Goal: Task Accomplishment & Management: Manage account settings

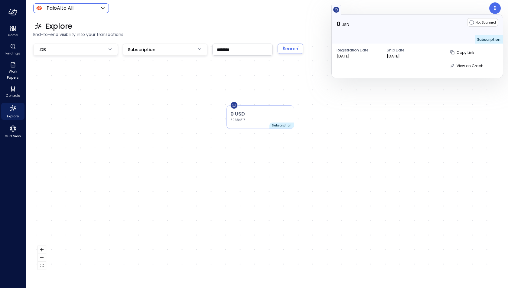
click at [95, 11] on body "Home Findings Work Papers Controls Explore 360 View PaloAlto All ******* ​ B Ex…" at bounding box center [254, 144] width 508 height 288
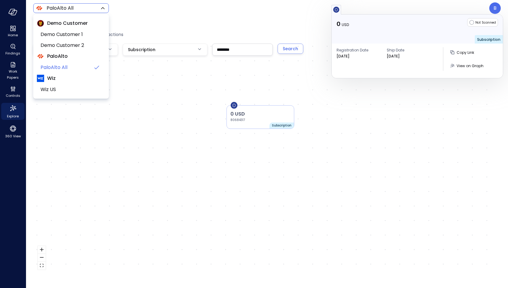
click at [153, 127] on div at bounding box center [254, 144] width 508 height 288
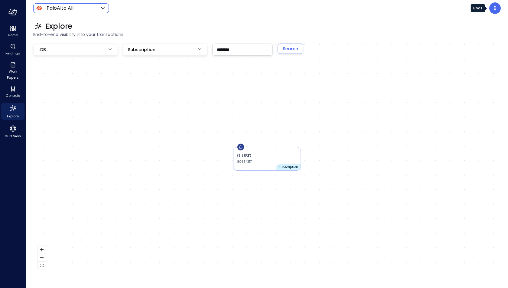
click at [496, 9] on div "B" at bounding box center [494, 7] width 11 height 11
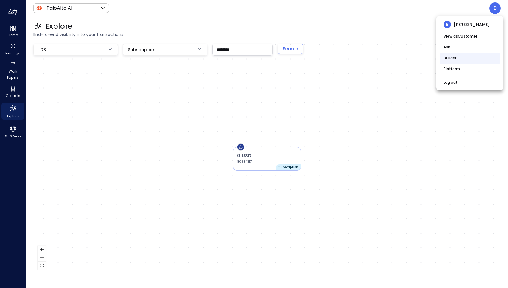
click at [469, 60] on li "Builder" at bounding box center [470, 58] width 60 height 11
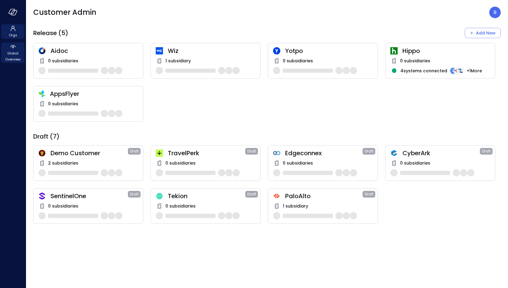
click at [18, 56] on span "Global Overview" at bounding box center [13, 56] width 18 height 12
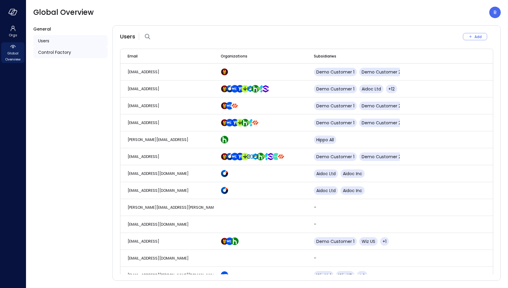
click at [66, 50] on span "Control Factory" at bounding box center [54, 52] width 33 height 7
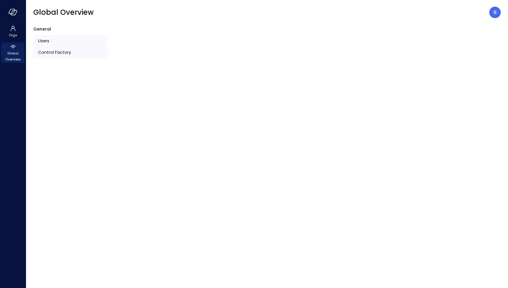
click at [59, 40] on div "Users" at bounding box center [70, 40] width 74 height 11
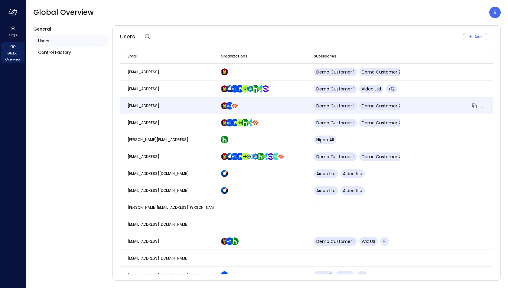
click at [164, 105] on td "[EMAIL_ADDRESS]" at bounding box center [166, 105] width 93 height 17
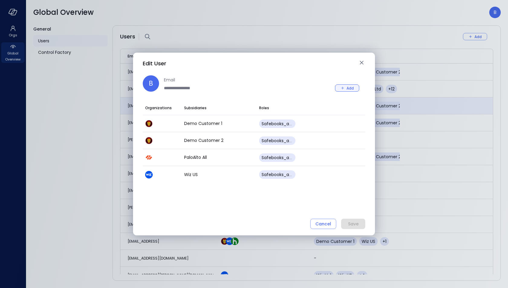
click at [350, 87] on div "Add" at bounding box center [349, 88] width 7 height 6
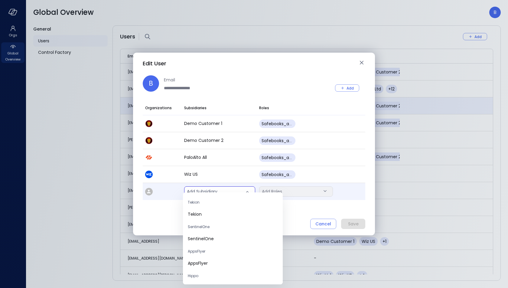
click at [206, 191] on body "Orgs Global Overview Global Overview B General Users Control Factory Users Add …" at bounding box center [254, 144] width 508 height 288
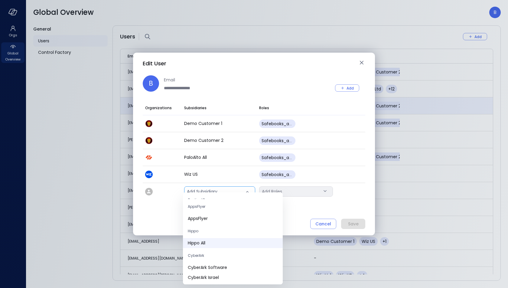
click at [210, 240] on span "Hippo All" at bounding box center [233, 243] width 90 height 6
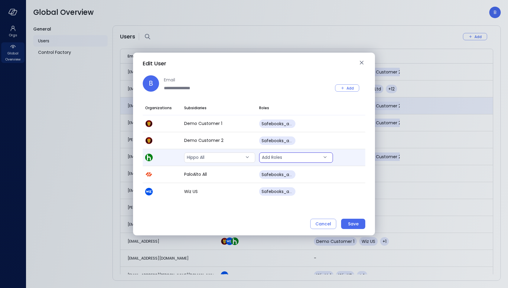
click at [309, 156] on body "Orgs Global Overview Global Overview B General Users Control Factory Users Add …" at bounding box center [254, 144] width 508 height 288
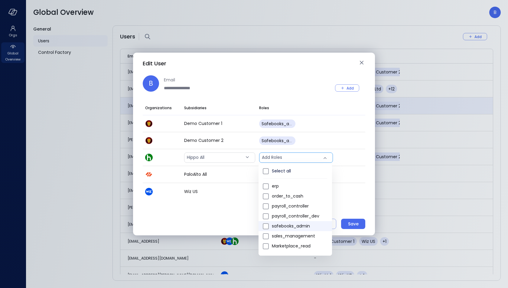
click at [317, 224] on span "safebooks_admin" at bounding box center [299, 226] width 55 height 6
type input "*"
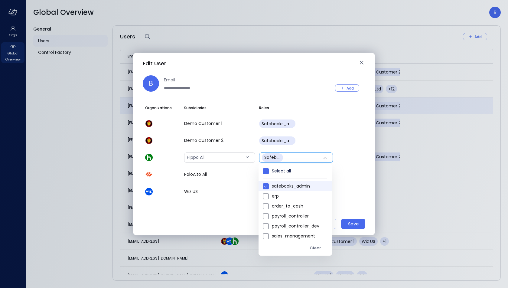
click at [348, 192] on div at bounding box center [254, 144] width 508 height 288
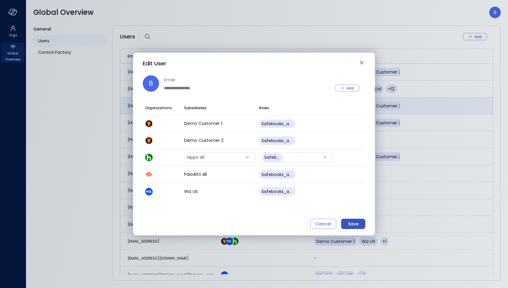
click at [350, 224] on div "Save" at bounding box center [353, 224] width 11 height 8
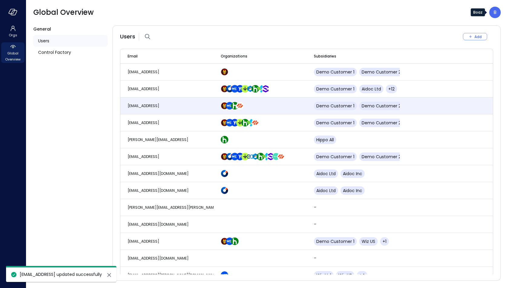
click at [494, 15] on p "B" at bounding box center [494, 12] width 3 height 7
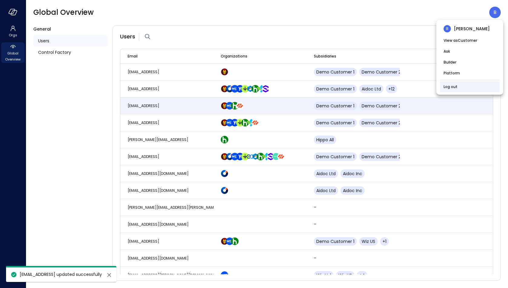
click at [463, 83] on li "Log out" at bounding box center [470, 86] width 60 height 11
click at [453, 86] on link "Log out" at bounding box center [450, 87] width 14 height 6
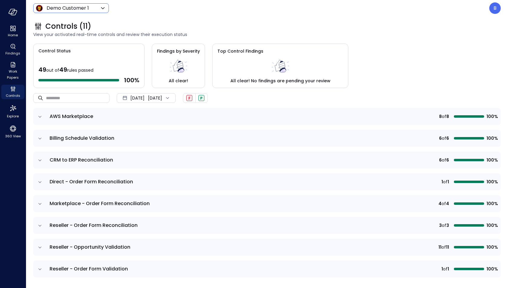
click at [87, 11] on body "Home Findings Work Papers Controls Explore 360 View Demo Customer 1 ***** ​ B C…" at bounding box center [254, 144] width 508 height 288
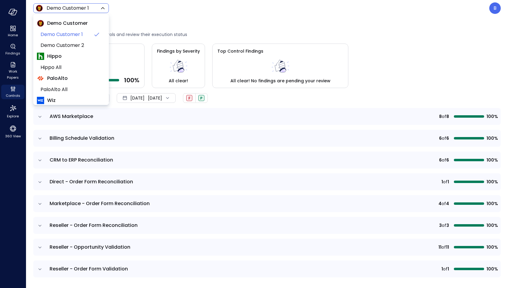
click at [71, 53] on span "Hippo" at bounding box center [71, 56] width 68 height 11
click at [69, 58] on span "Hippo" at bounding box center [71, 56] width 68 height 11
click at [52, 58] on span "Hippo" at bounding box center [54, 56] width 15 height 7
click at [71, 59] on span "Hippo" at bounding box center [71, 56] width 68 height 11
click at [63, 66] on span "Hippo All" at bounding box center [70, 67] width 60 height 7
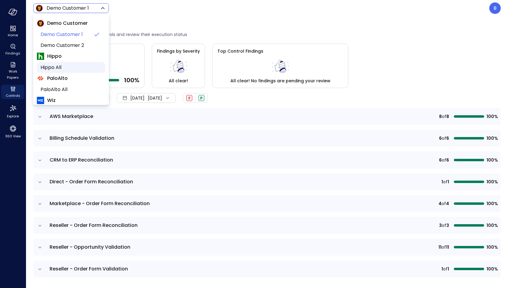
type input "*******"
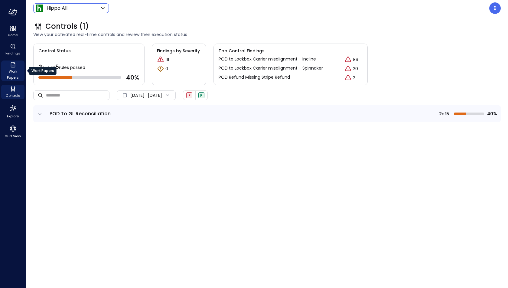
click at [14, 72] on span "Work Papers" at bounding box center [13, 74] width 18 height 12
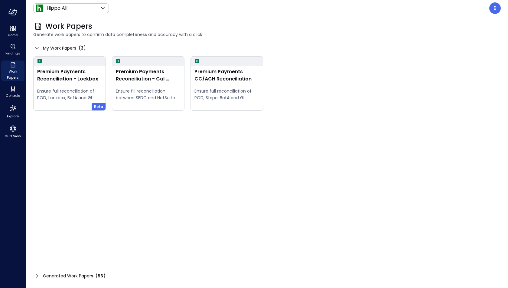
click at [36, 274] on icon at bounding box center [37, 276] width 2 height 4
